Goal: Navigation & Orientation: Find specific page/section

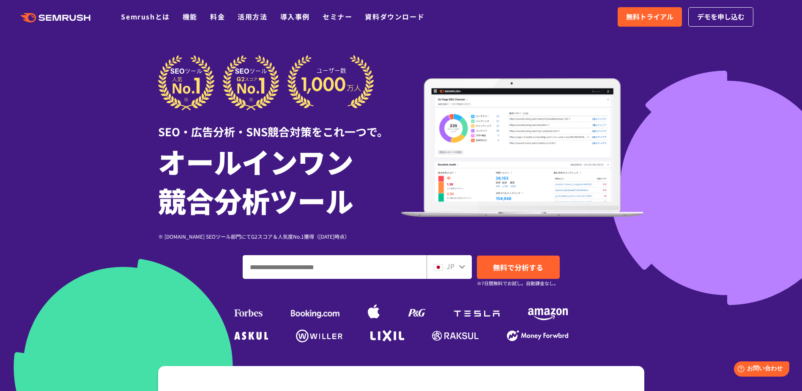
click at [43, 21] on icon ".cls {fill: #FF642D;}" at bounding box center [56, 17] width 96 height 9
click at [188, 17] on link "機能" at bounding box center [190, 16] width 15 height 10
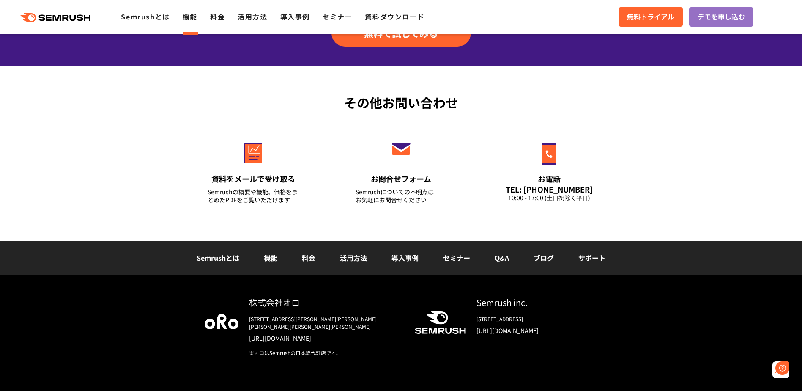
scroll to position [2862, 0]
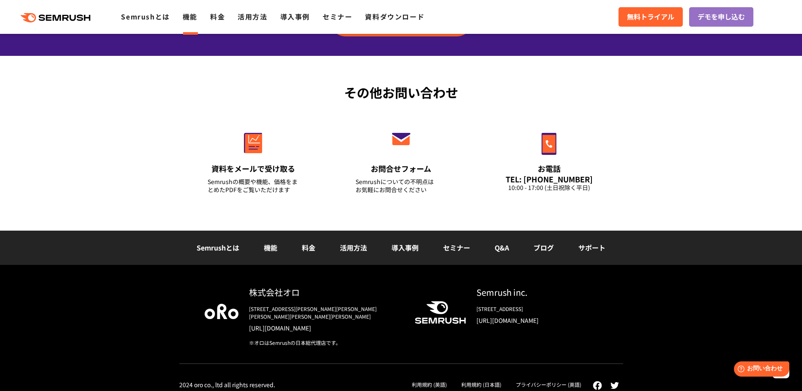
click at [307, 250] on link "料金" at bounding box center [309, 247] width 14 height 10
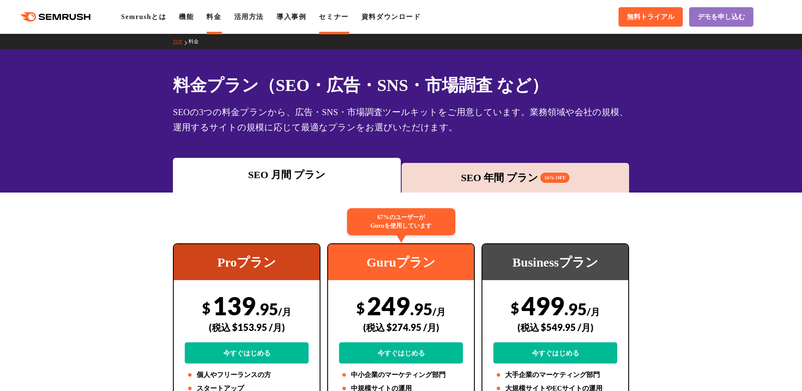
click at [342, 18] on link "セミナー" at bounding box center [334, 16] width 30 height 7
